Goal: Task Accomplishment & Management: Use online tool/utility

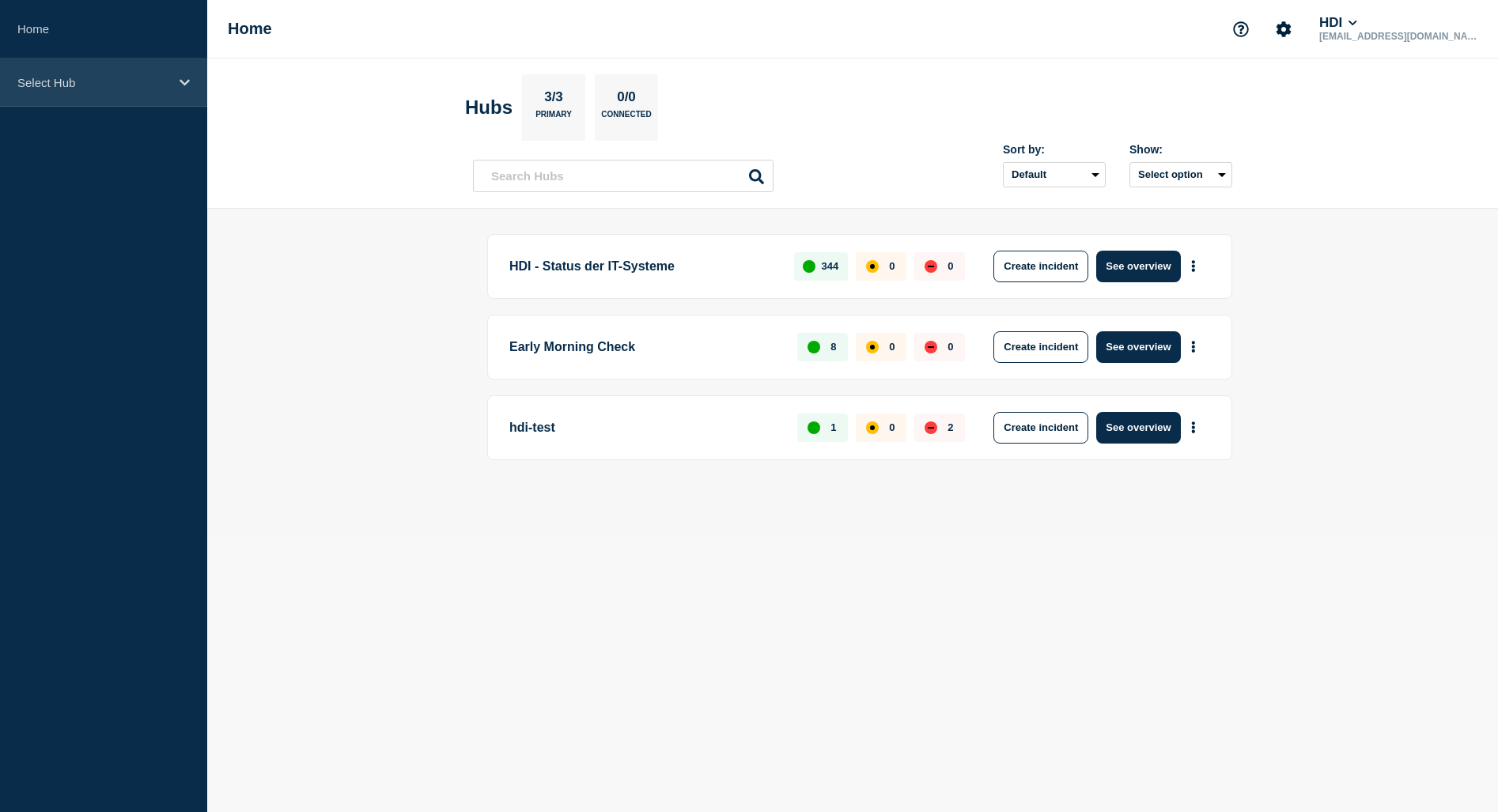
click at [173, 89] on div "Select Hub" at bounding box center [103, 82] width 208 height 48
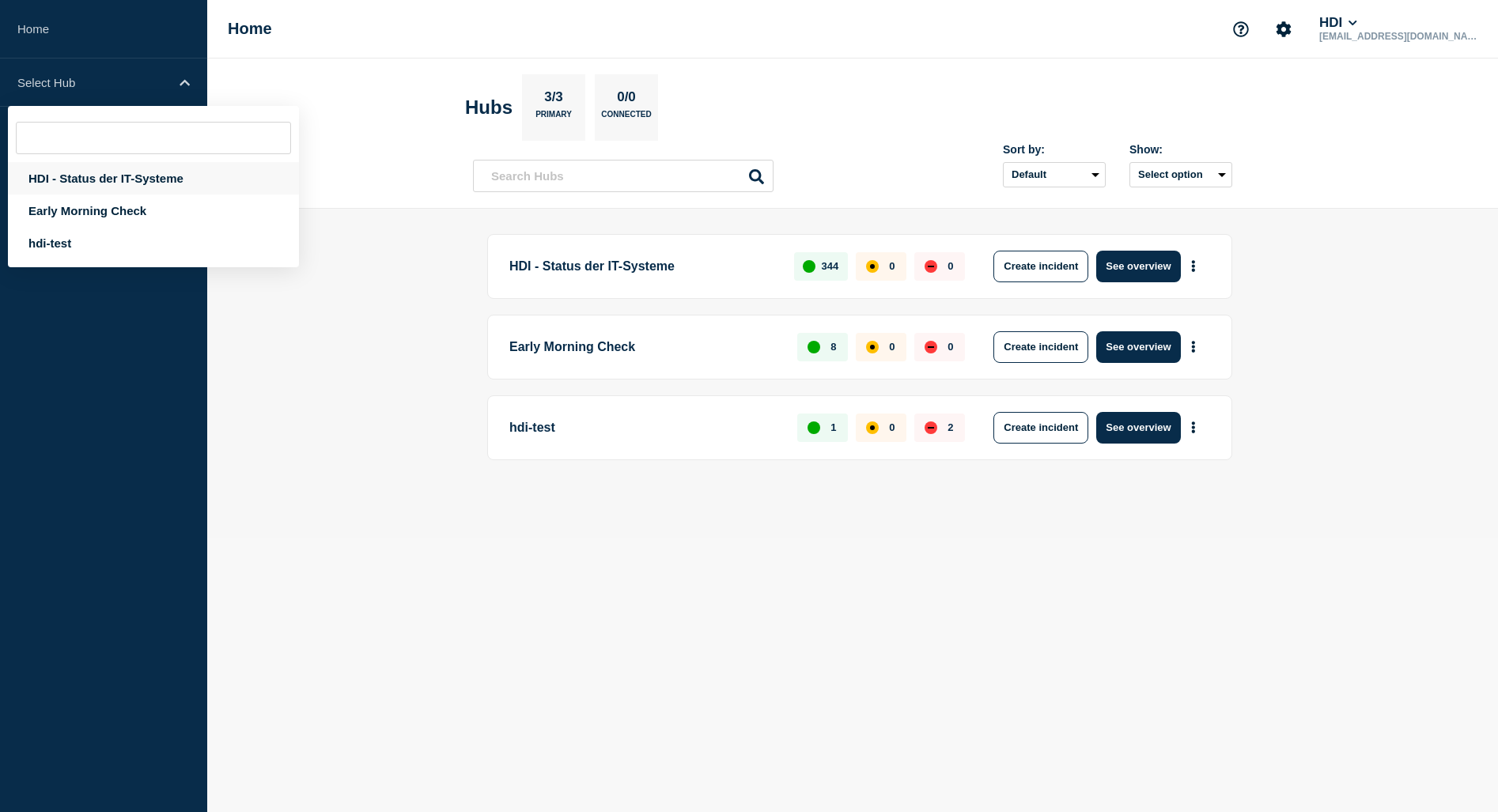
click at [145, 180] on div "HDI - Status der IT-Systeme" at bounding box center [153, 178] width 291 height 32
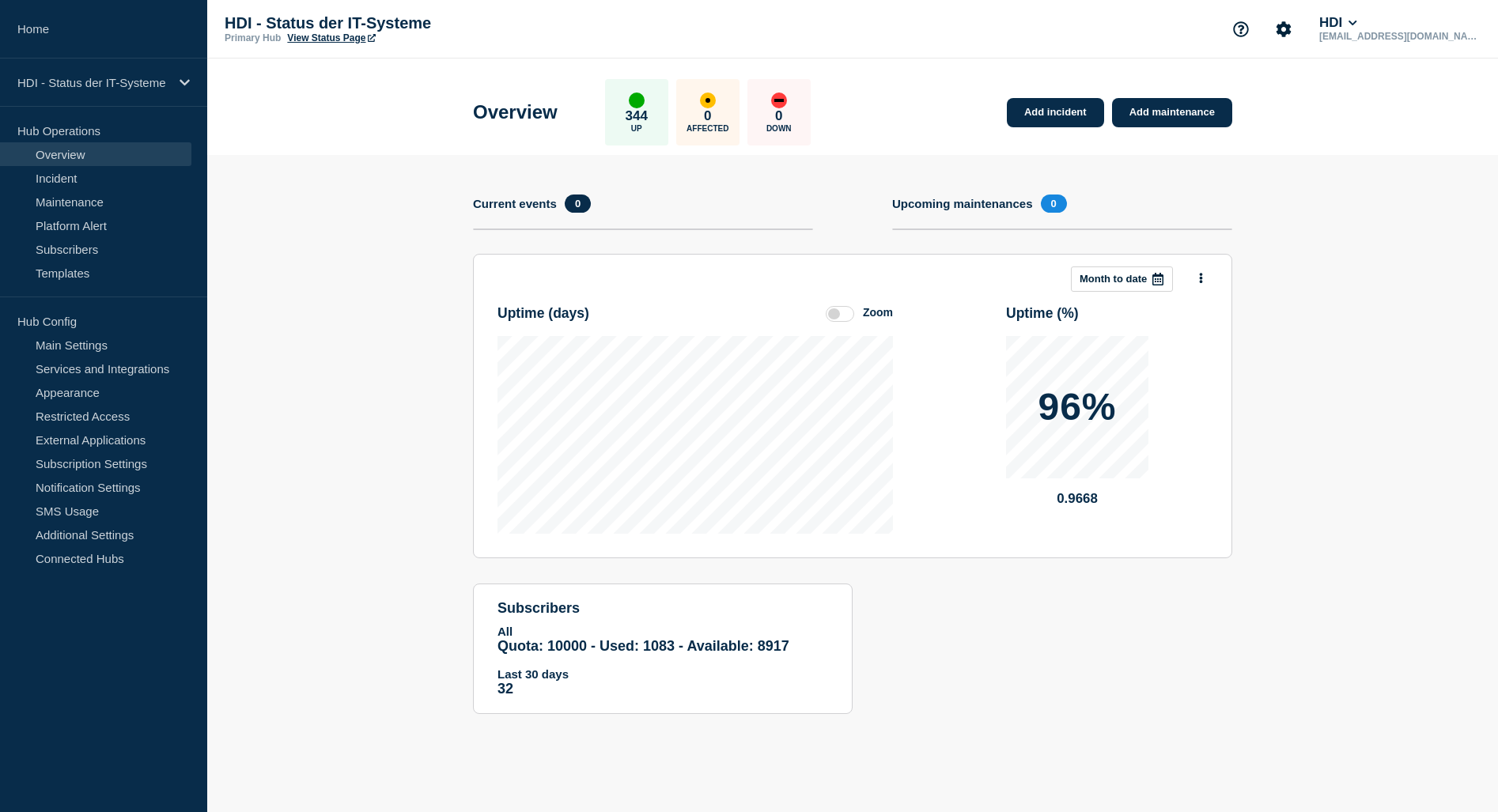
click at [396, 257] on section "Add incident Add maintenance Current events 0 Upcoming maintenances 0 This mont…" at bounding box center [852, 446] width 1290 height 583
